Goal: Connect with others: Connect with others

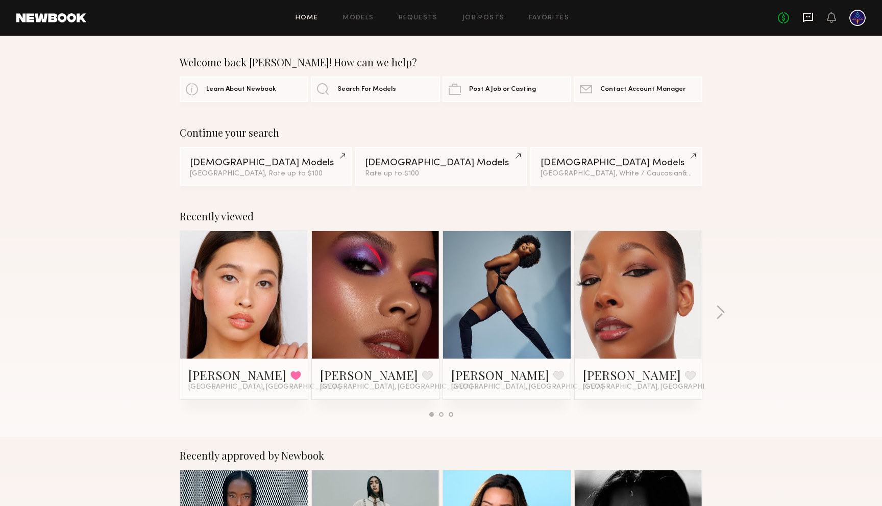
click at [808, 18] on icon at bounding box center [808, 17] width 11 height 11
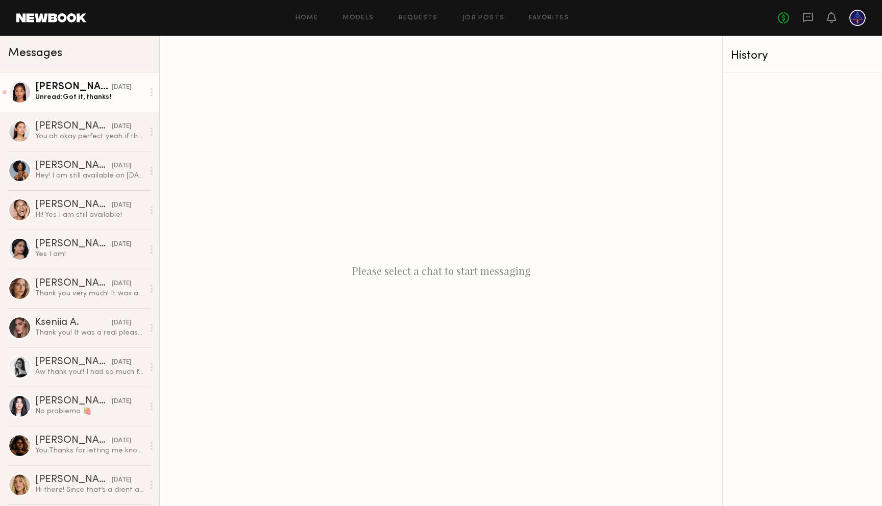
click at [105, 96] on div "Unread: Got it, thanks!" at bounding box center [89, 97] width 109 height 10
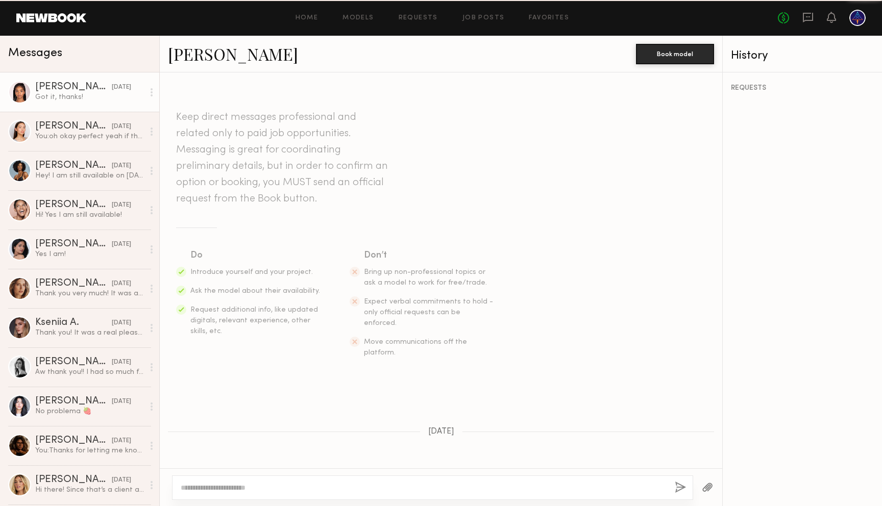
scroll to position [443, 0]
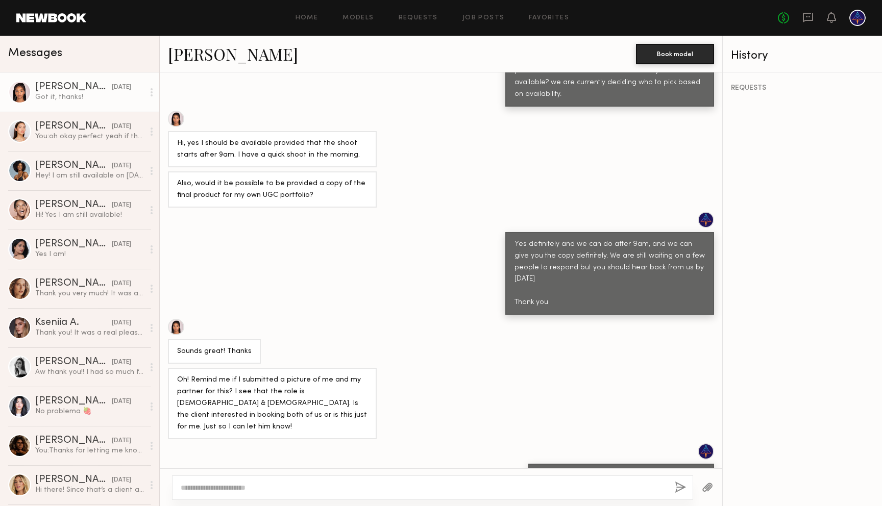
click at [191, 52] on link "Jayla L." at bounding box center [233, 54] width 130 height 22
